Goal: Task Accomplishment & Management: Use online tool/utility

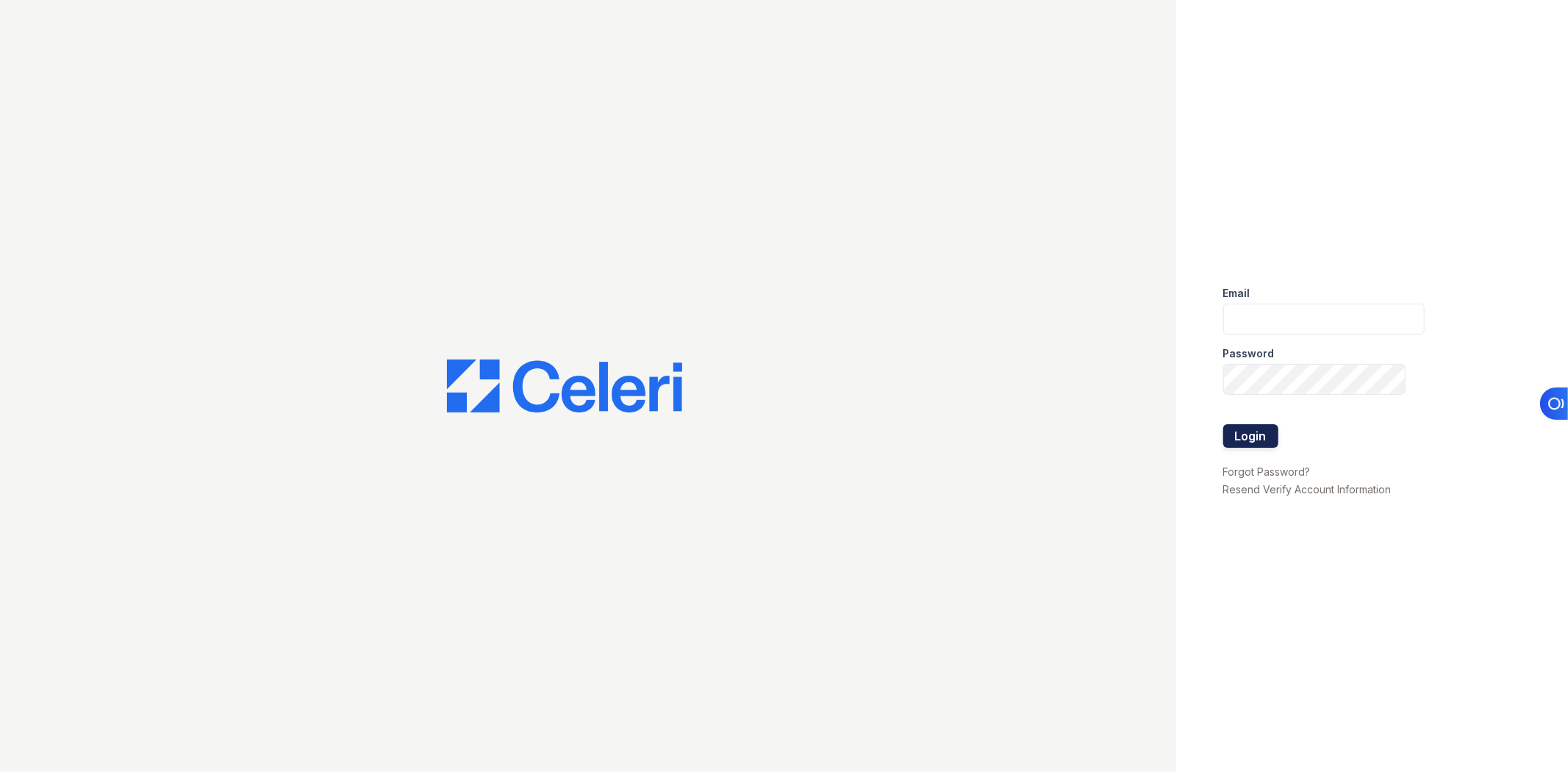
type input "[EMAIL_ADDRESS][DOMAIN_NAME]"
click at [1229, 447] on button "Login" at bounding box center [1250, 436] width 55 height 23
click at [1232, 442] on button "Login" at bounding box center [1250, 436] width 55 height 23
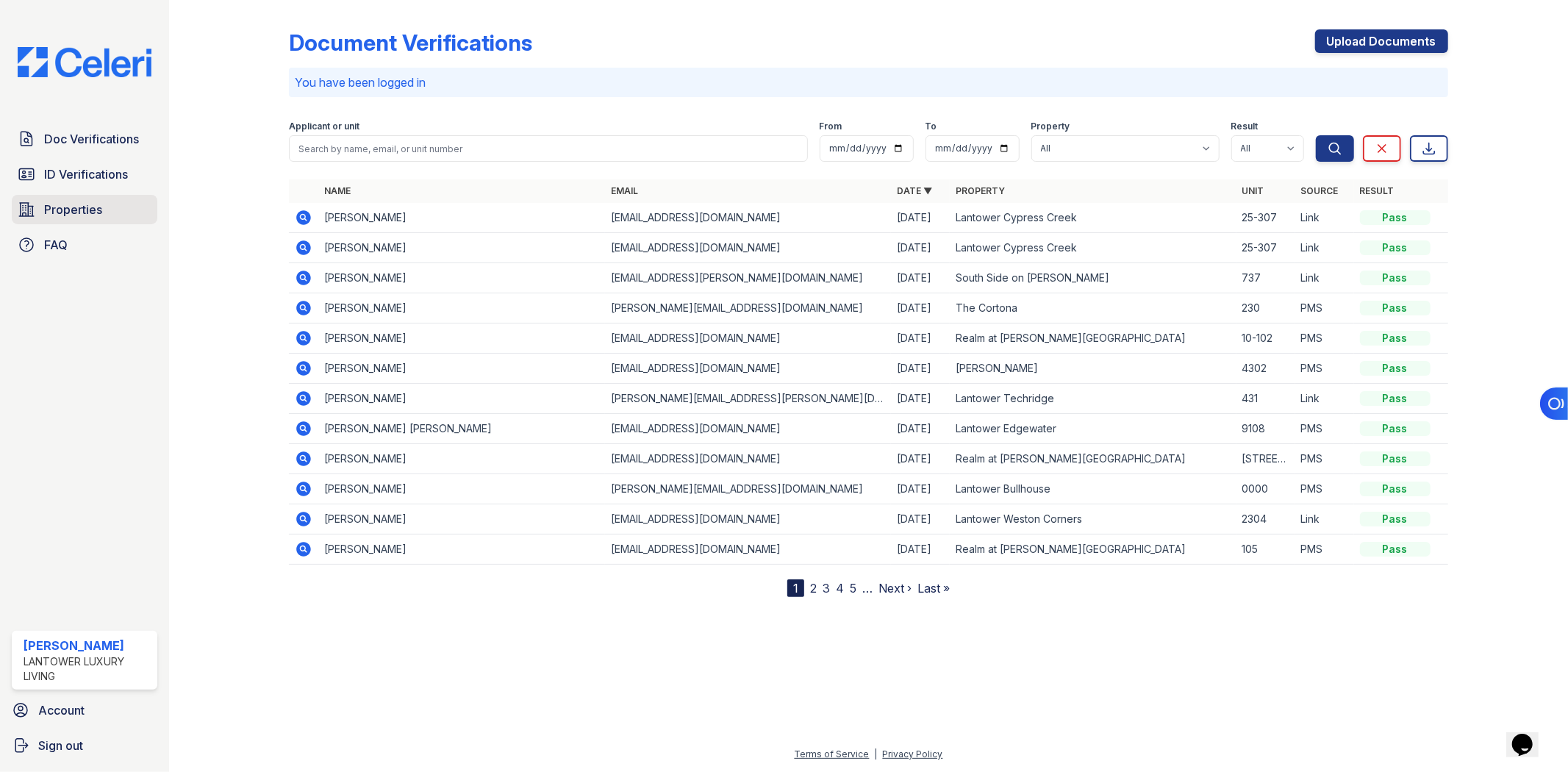
click at [16, 212] on link "Properties" at bounding box center [85, 209] width 146 height 29
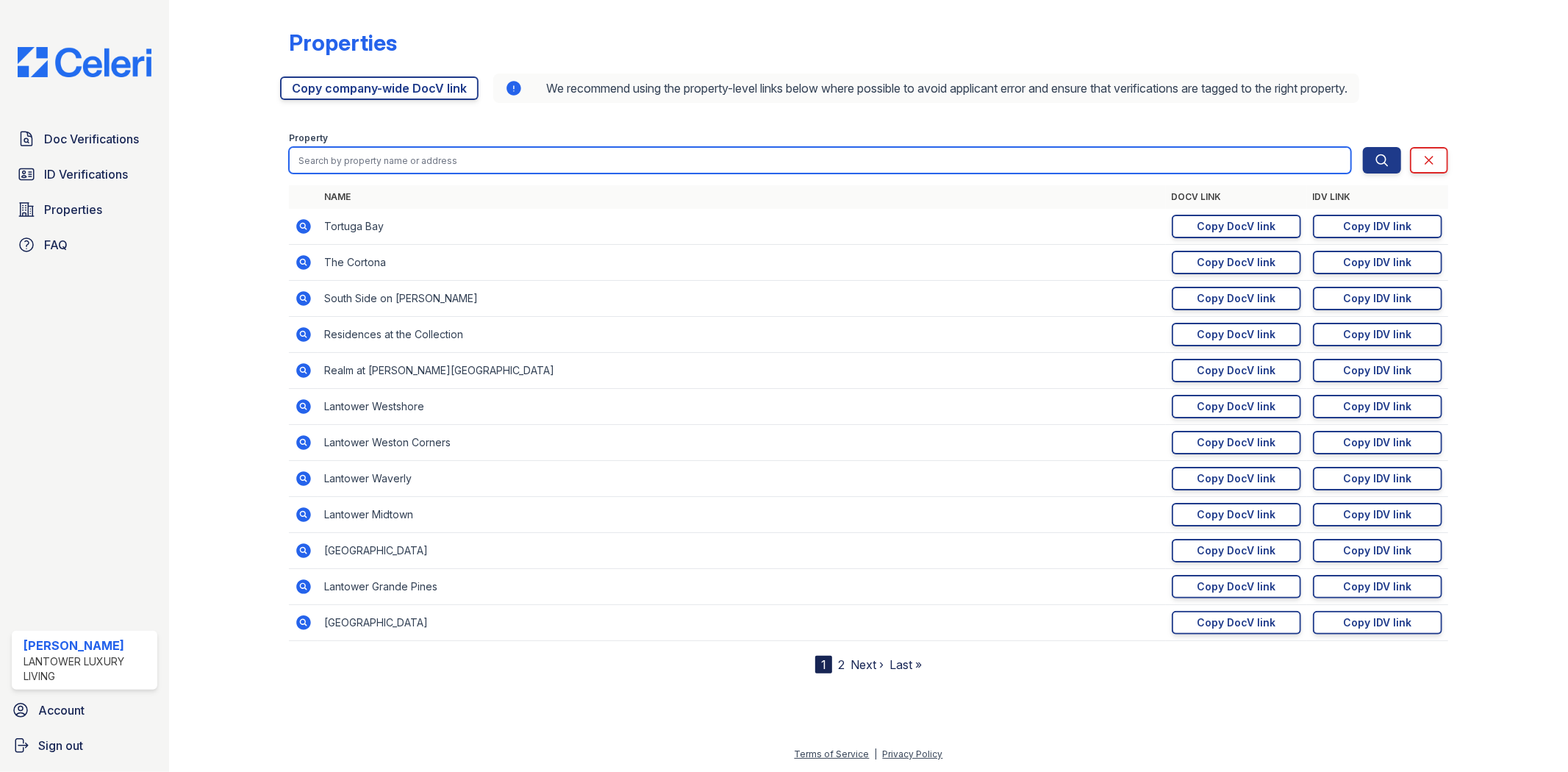
click at [601, 157] on input "search" at bounding box center [820, 160] width 1061 height 26
type input "tech"
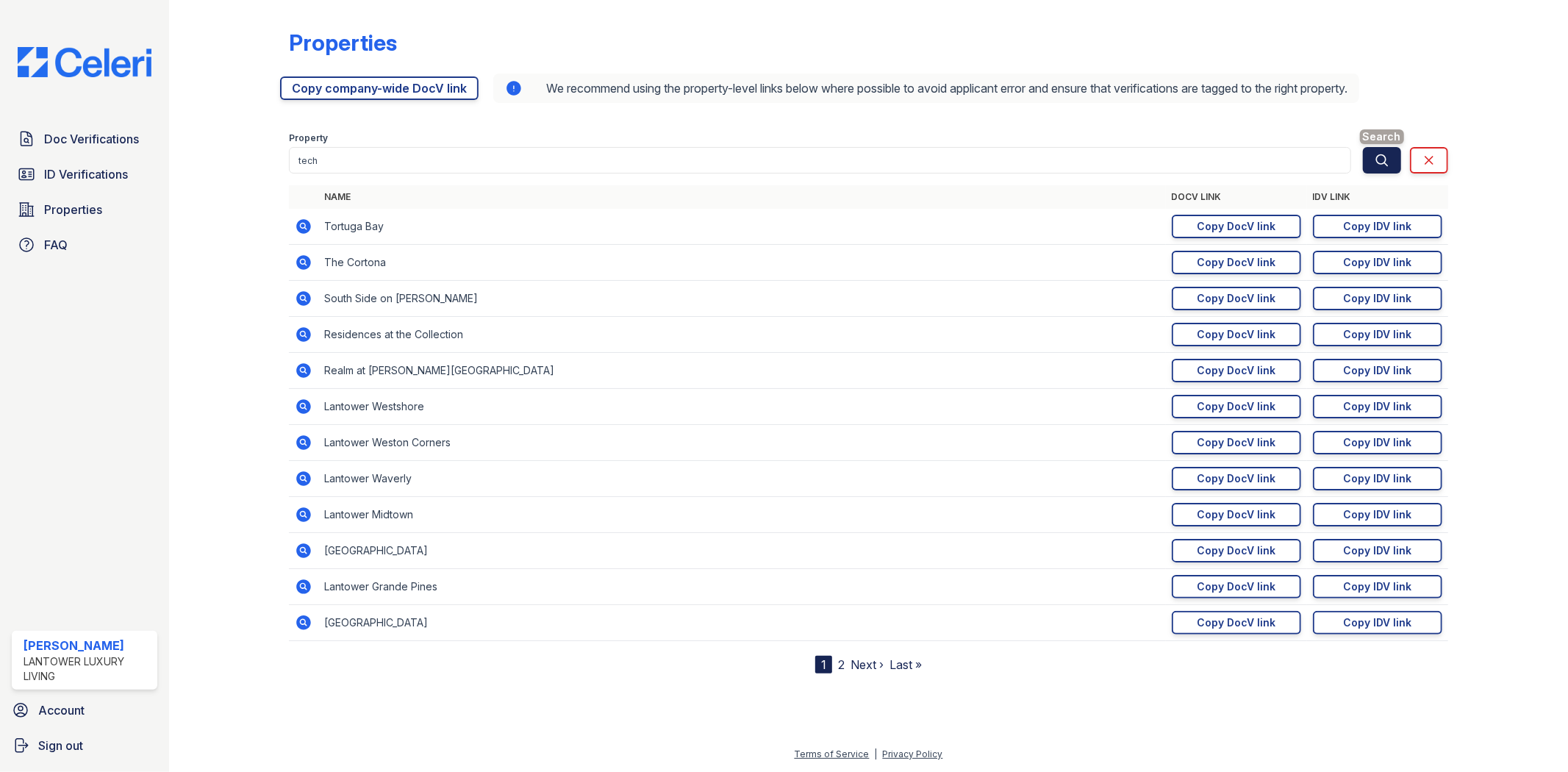
click at [1374, 172] on button "Search" at bounding box center [1382, 160] width 39 height 26
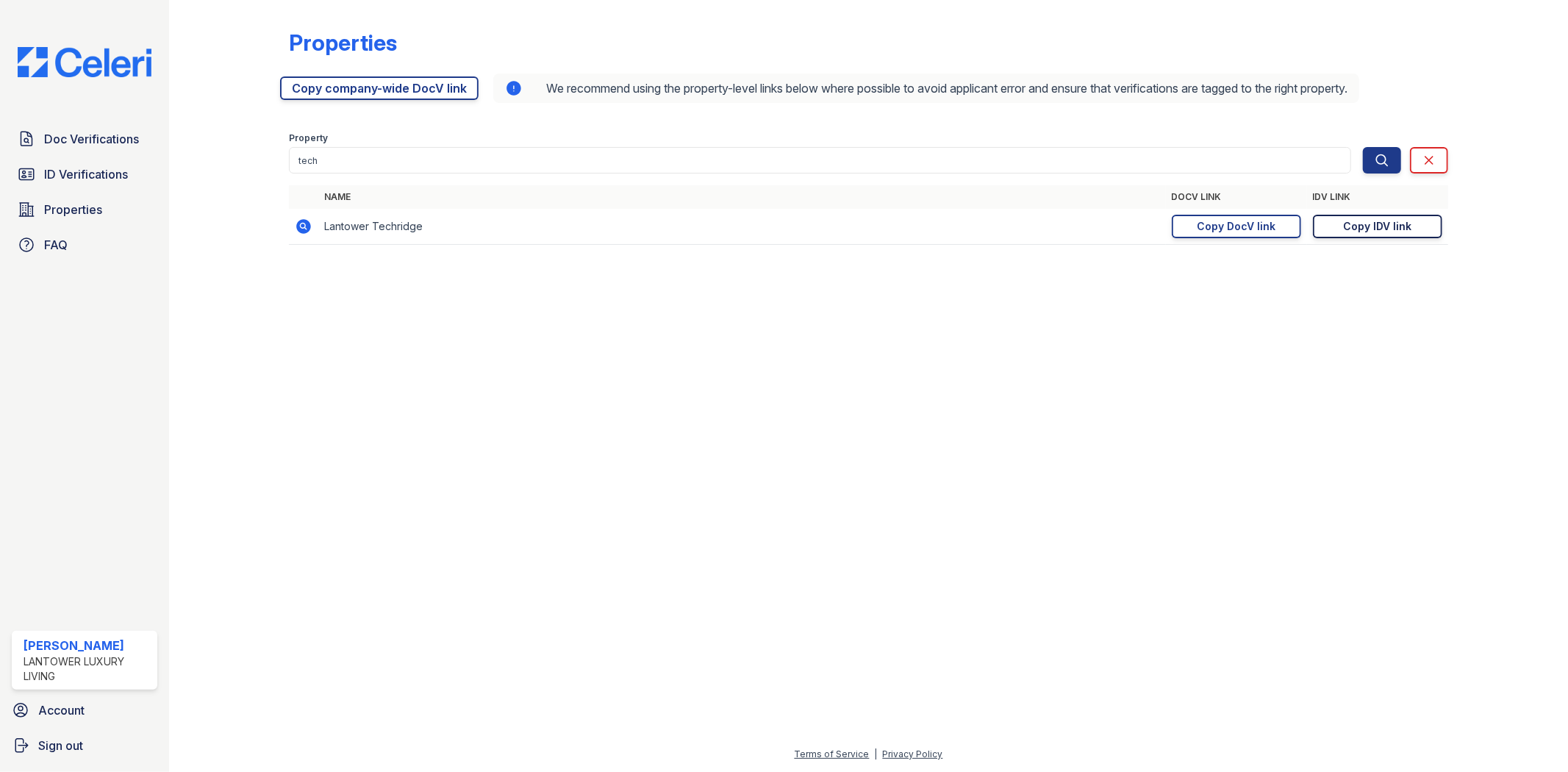
click at [1358, 225] on div "Copy IDV link" at bounding box center [1377, 226] width 68 height 14
